Goal: Complete application form

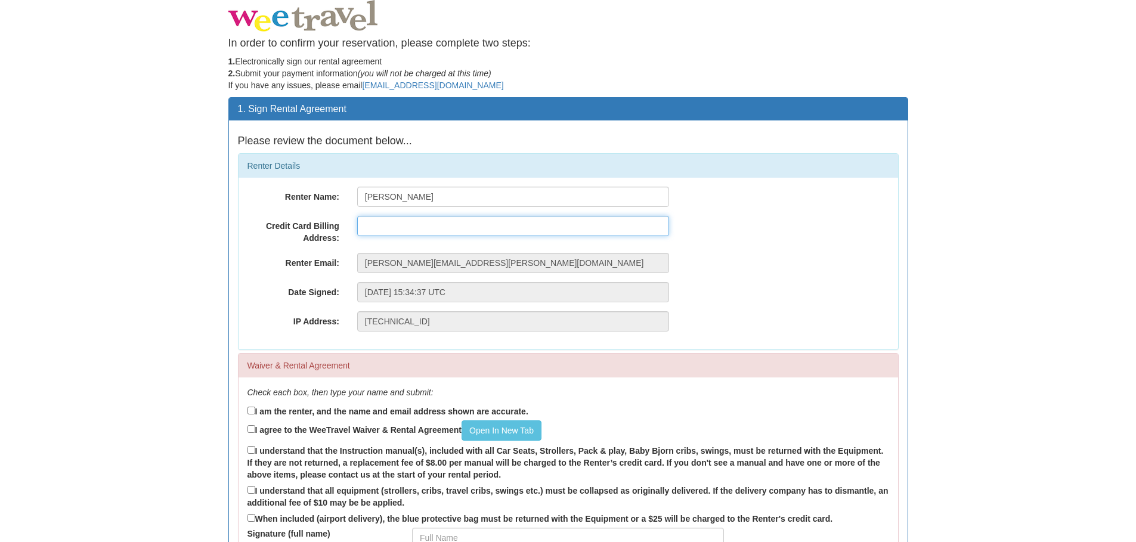
click at [398, 226] on input "text" at bounding box center [513, 226] width 312 height 20
type input "[STREET_ADDRESS]"
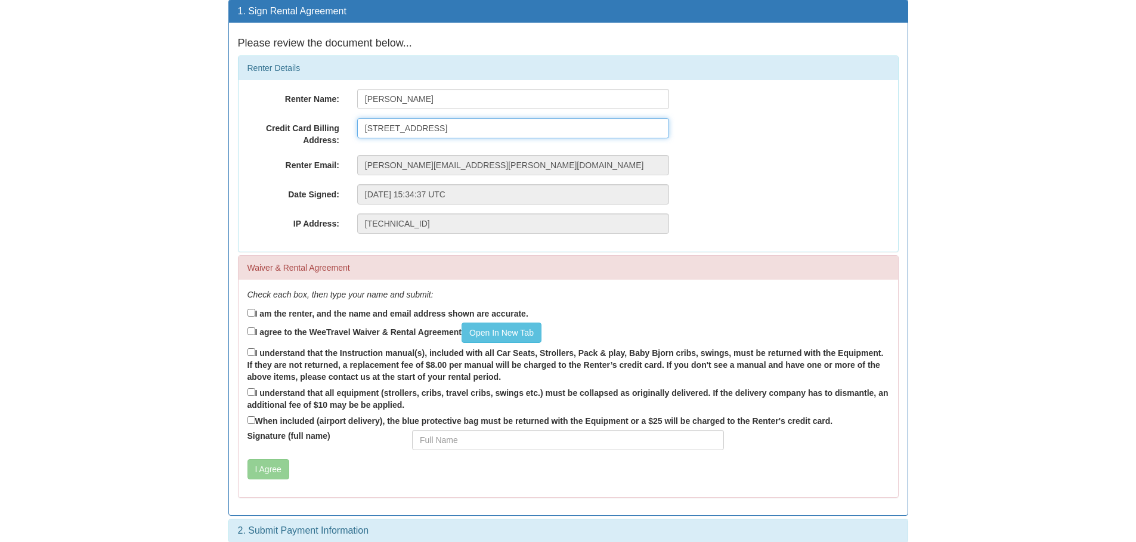
scroll to position [110, 0]
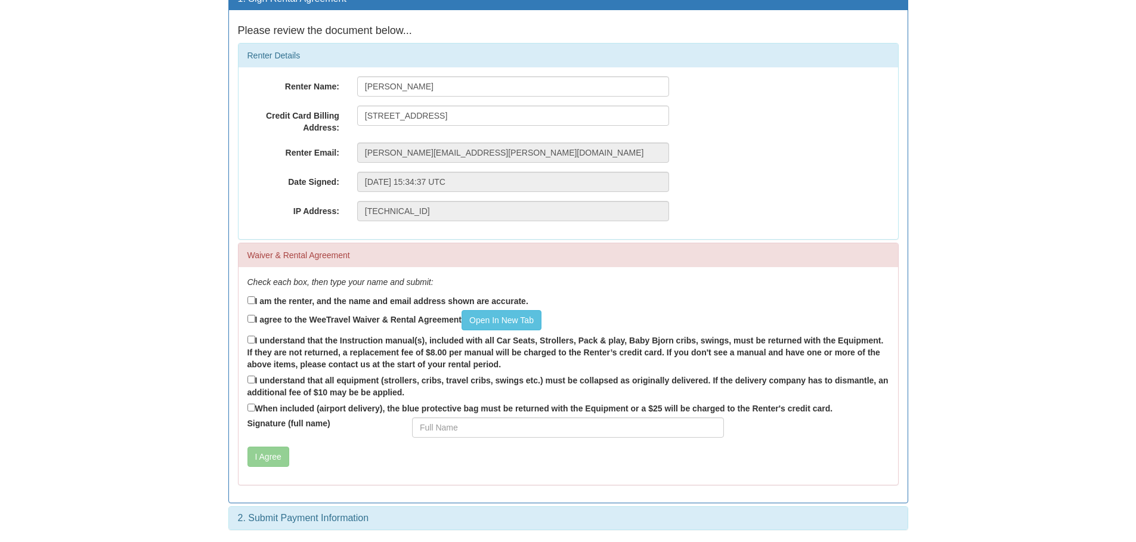
click at [280, 304] on label "I am the renter, and the name and email address shown are accurate." at bounding box center [387, 300] width 281 height 13
click at [255, 304] on input "I am the renter, and the name and email address shown are accurate." at bounding box center [251, 300] width 8 height 8
checkbox input "true"
click at [249, 321] on input "I agree to the WeeTravel Waiver & Rental Agreement Open In [GEOGRAPHIC_DATA]" at bounding box center [251, 319] width 8 height 8
checkbox input "true"
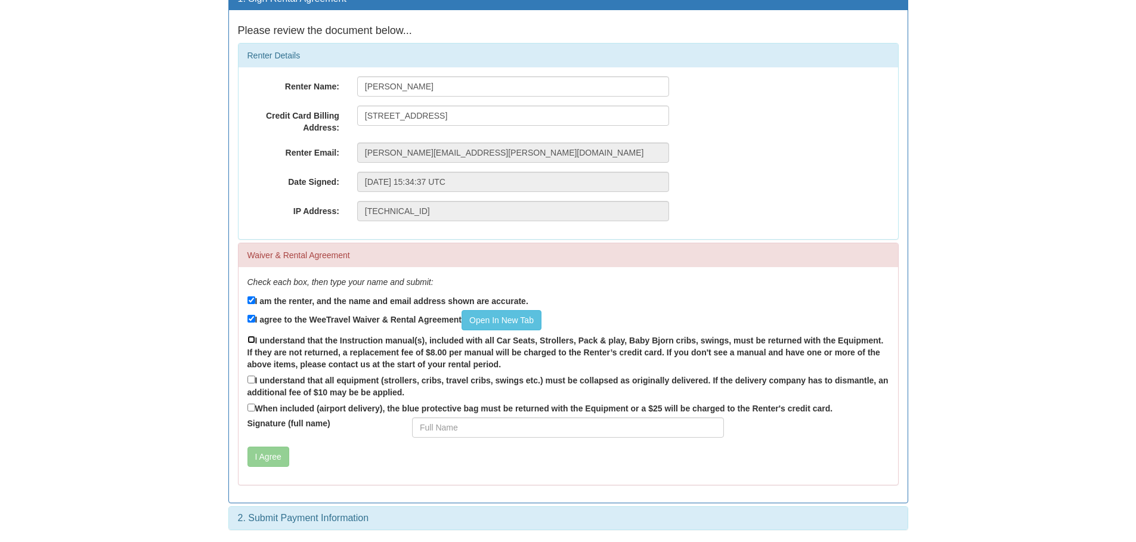
click at [250, 343] on input "I understand that the Instruction manual(s), included with all Car Seats, Strol…" at bounding box center [251, 340] width 8 height 8
checkbox input "true"
click at [245, 385] on div "Check each box, then type your name and submit: I am the renter, and the name a…" at bounding box center [567, 376] width 659 height 218
click at [255, 383] on input "I understand that all equipment (strollers, cribs, travel cribs, swings etc.) m…" at bounding box center [251, 380] width 8 height 8
checkbox input "true"
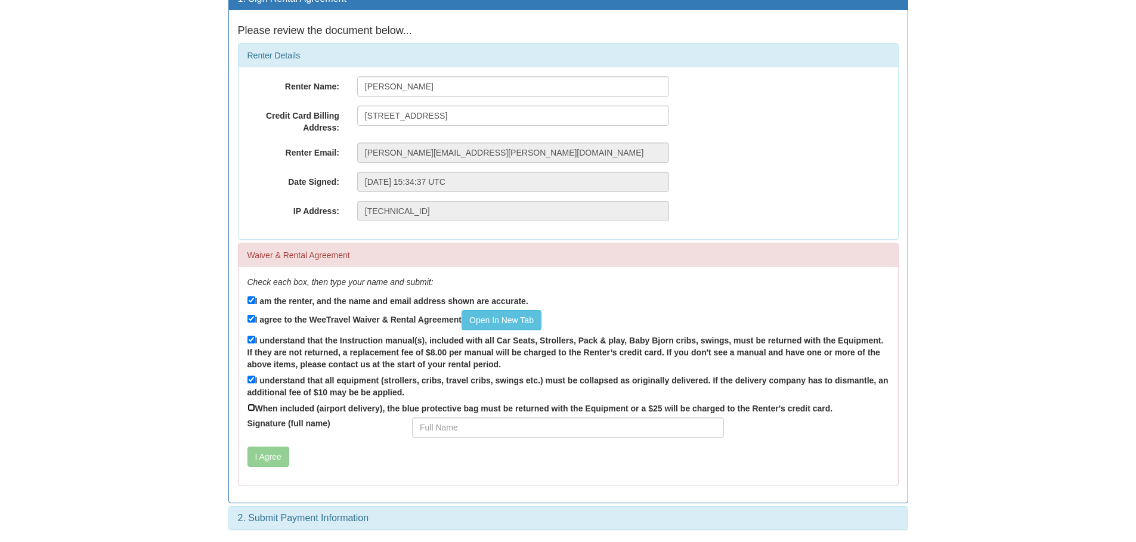
click at [255, 405] on input "When included (airport delivery), the blue protective bag must be returned with…" at bounding box center [251, 408] width 8 height 8
checkbox input "true"
click at [457, 429] on input "Signature (full name)" at bounding box center [568, 427] width 312 height 20
type input "[PERSON_NAME]"
click at [285, 458] on button "I Agree" at bounding box center [268, 457] width 42 height 20
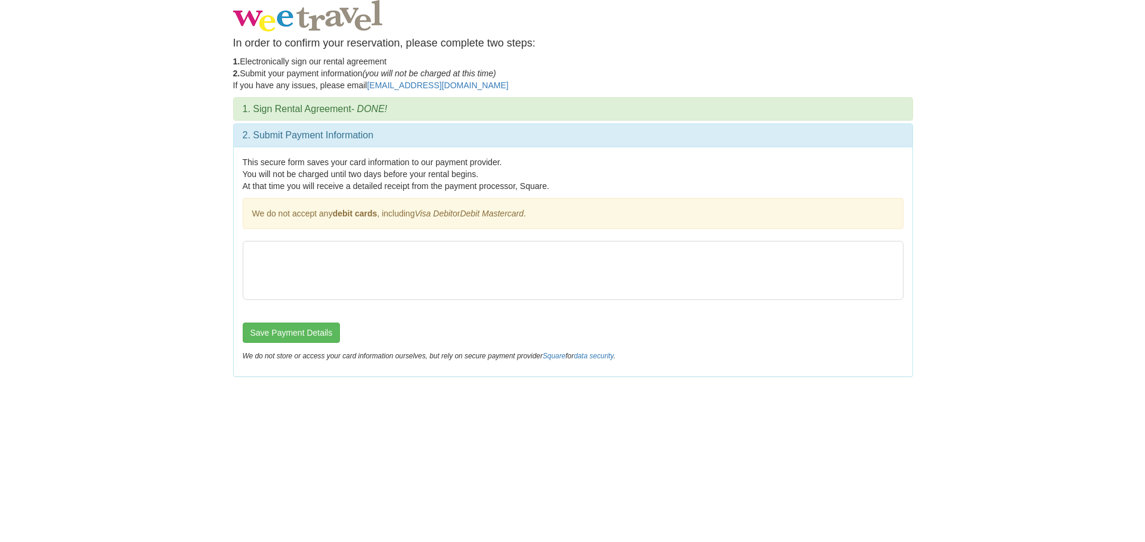
scroll to position [0, 0]
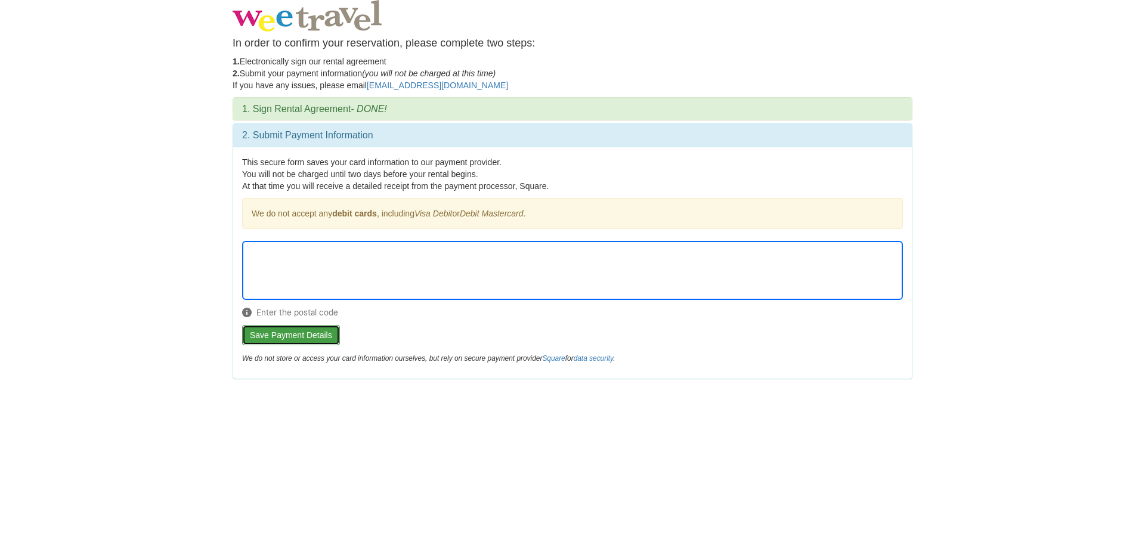
click at [300, 336] on button "Save Payment Details" at bounding box center [291, 335] width 98 height 20
